Goal: Information Seeking & Learning: Learn about a topic

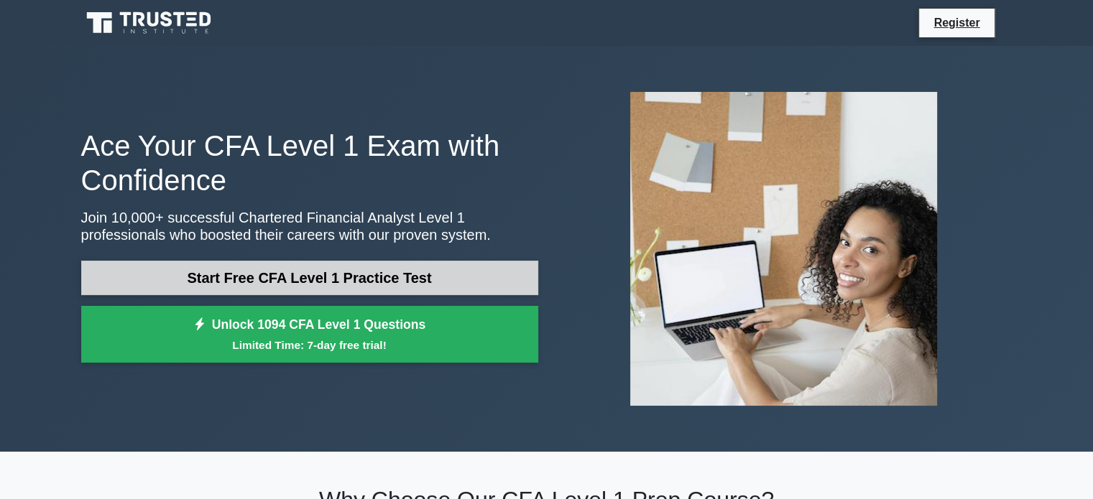
drag, startPoint x: 0, startPoint y: 0, endPoint x: 279, endPoint y: 279, distance: 394.2
click at [279, 279] on link "Start Free CFA Level 1 Practice Test" at bounding box center [309, 278] width 457 height 34
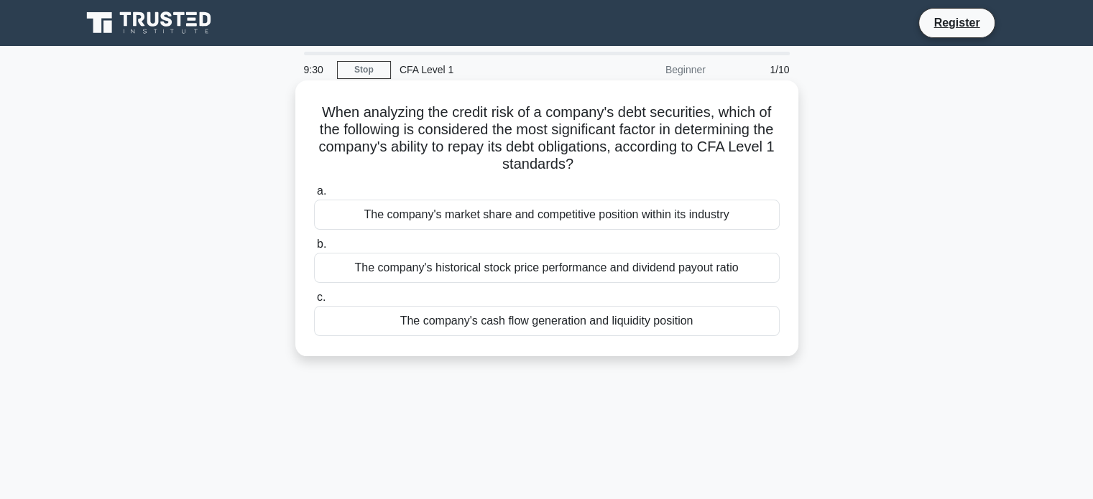
click at [517, 320] on div "The company's cash flow generation and liquidity position" at bounding box center [547, 321] width 466 height 30
click at [314, 302] on input "c. The company's cash flow generation and liquidity position" at bounding box center [314, 297] width 0 height 9
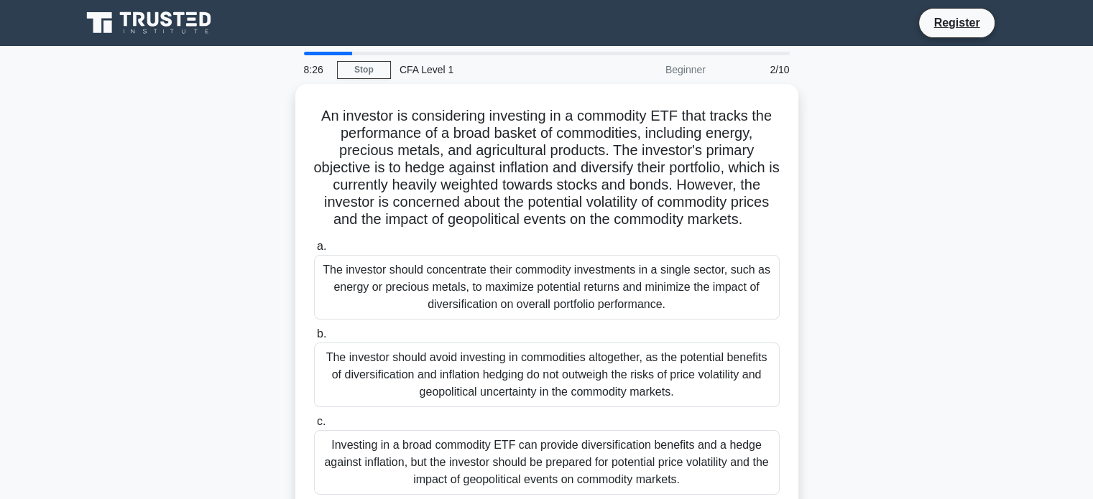
click at [833, 22] on div "Register" at bounding box center [622, 23] width 782 height 30
